Goal: Check status: Check status

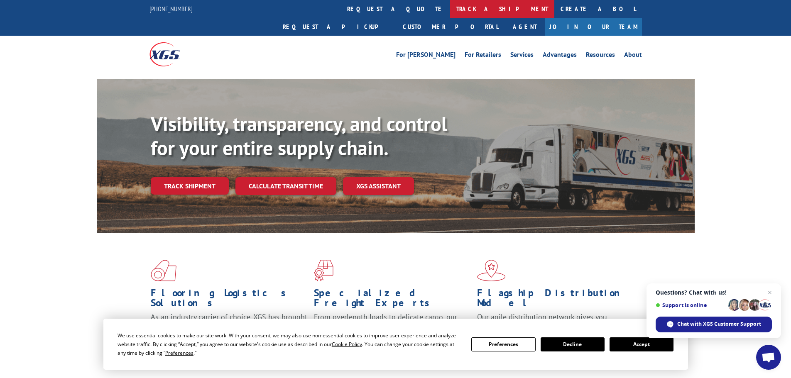
click at [450, 6] on link "track a shipment" at bounding box center [502, 9] width 104 height 18
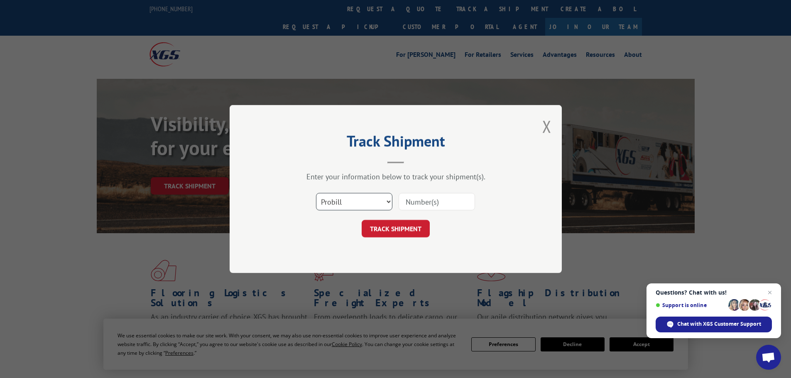
click at [381, 203] on select "Select category... Probill BOL PO" at bounding box center [354, 201] width 76 height 17
select select "po"
click at [316, 193] on select "Select category... Probill BOL PO" at bounding box center [354, 201] width 76 height 17
click at [443, 200] on input at bounding box center [436, 201] width 76 height 17
type input "47540158"
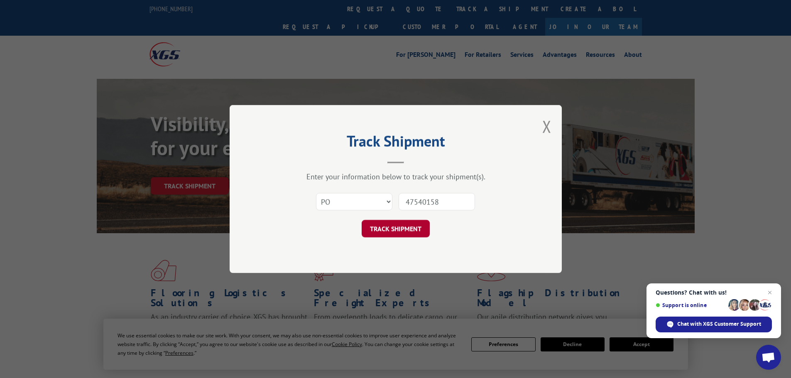
click at [381, 234] on button "TRACK SHIPMENT" at bounding box center [396, 228] width 68 height 17
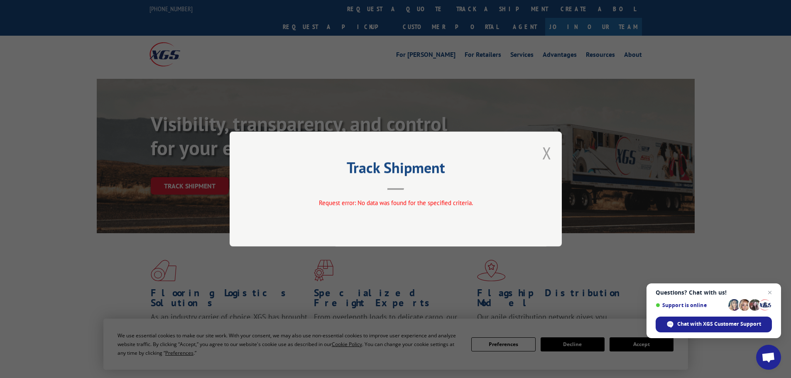
click at [546, 154] on button "Close modal" at bounding box center [546, 153] width 9 height 22
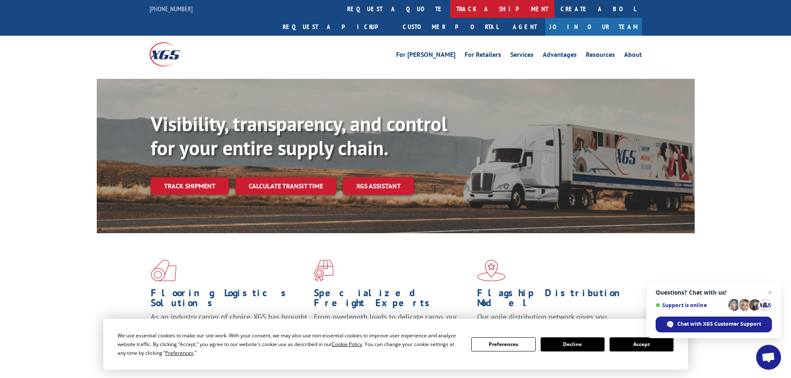
click at [450, 12] on link "track a shipment" at bounding box center [502, 9] width 104 height 18
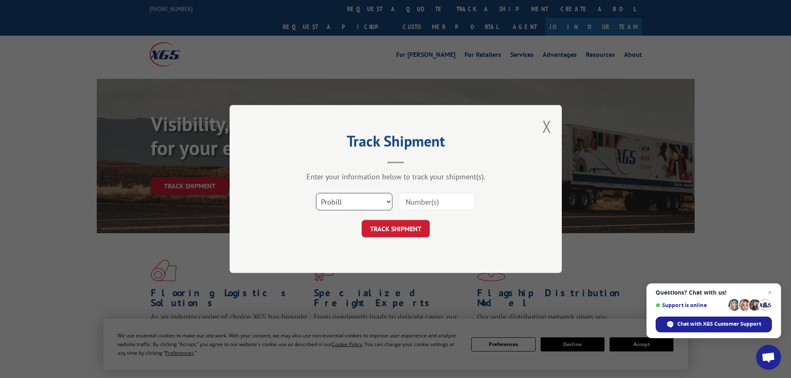
click at [371, 199] on select "Select category... Probill BOL PO" at bounding box center [354, 201] width 76 height 17
select select "po"
click at [316, 193] on select "Select category... Probill BOL PO" at bounding box center [354, 201] width 76 height 17
click at [428, 202] on input at bounding box center [436, 201] width 76 height 17
type input "47540124"
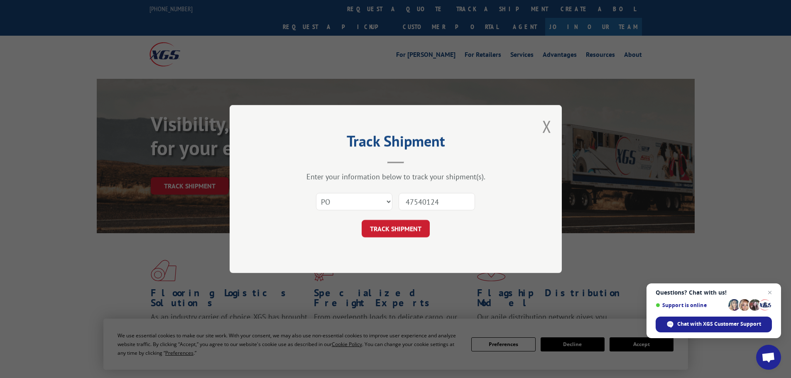
click button "TRACK SHIPMENT" at bounding box center [396, 228] width 68 height 17
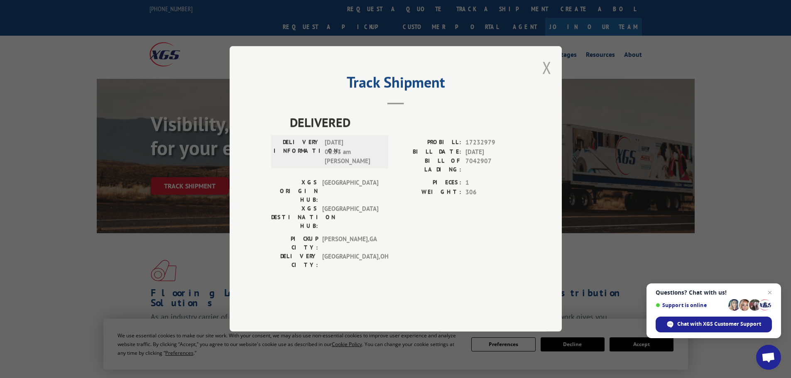
click at [549, 78] on button "Close modal" at bounding box center [546, 67] width 9 height 22
